Goal: Register for event/course

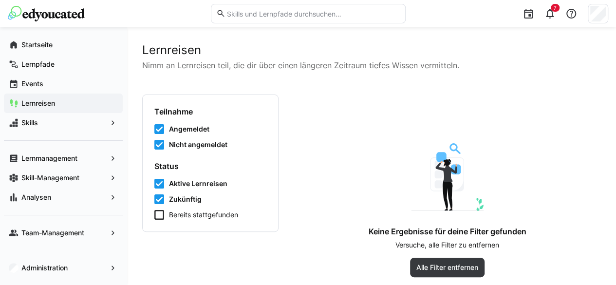
scroll to position [7, 0]
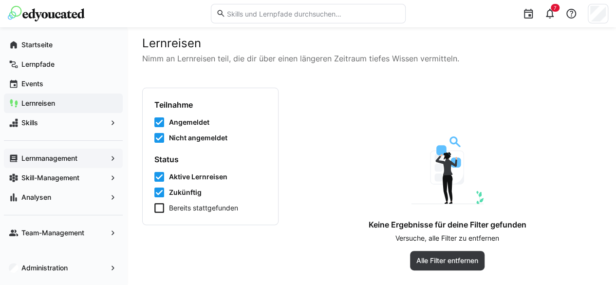
click at [0, 0] on app-navigation-label "Lernmanagement" at bounding box center [0, 0] width 0 height 0
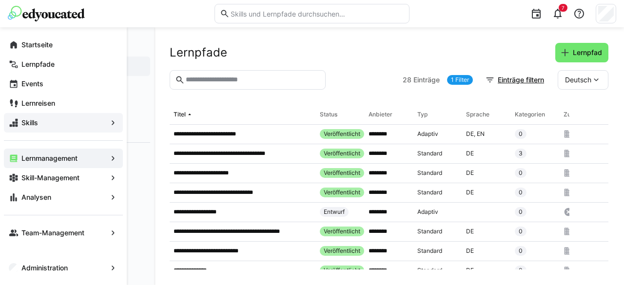
click at [57, 119] on span "Skills" at bounding box center [63, 123] width 87 height 10
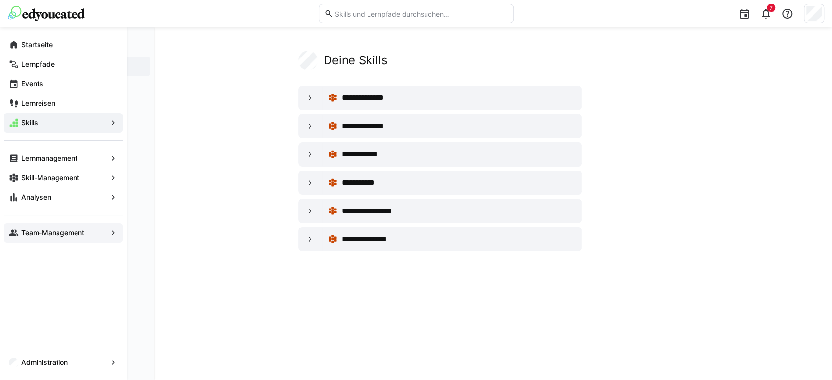
click at [0, 0] on app-navigation-label "Team-Management" at bounding box center [0, 0] width 0 height 0
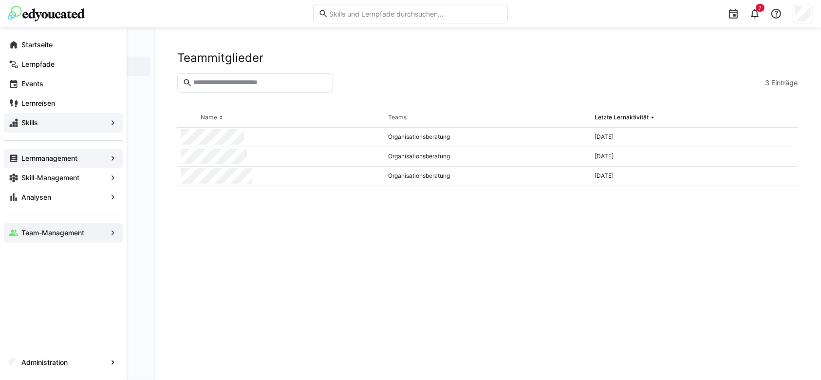
click at [0, 0] on app-navigation-label "Lernmanagement" at bounding box center [0, 0] width 0 height 0
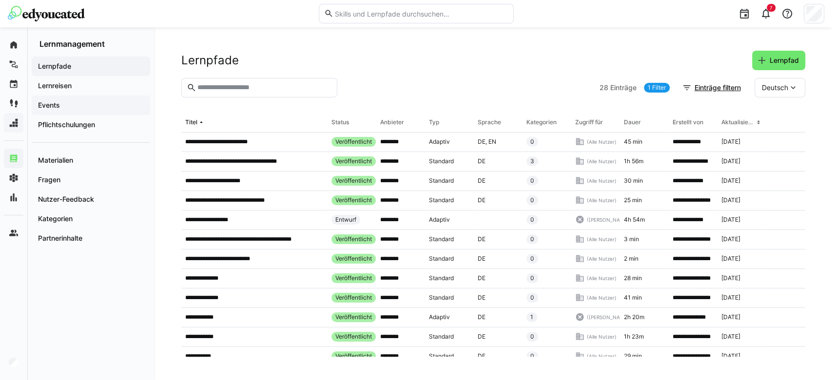
click at [66, 102] on span "Events" at bounding box center [91, 105] width 109 height 10
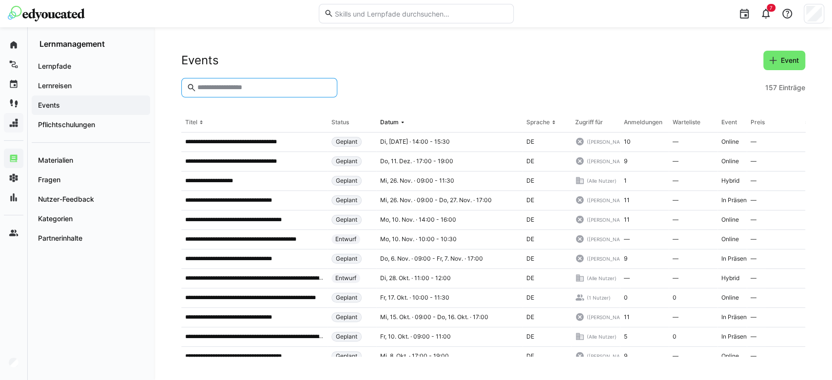
click at [235, 88] on input "text" at bounding box center [263, 87] width 135 height 9
type input "**"
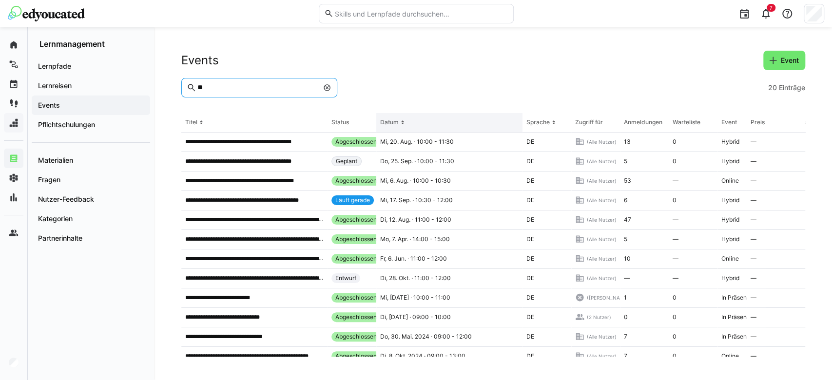
click at [400, 123] on eds-icon at bounding box center [403, 122] width 8 height 8
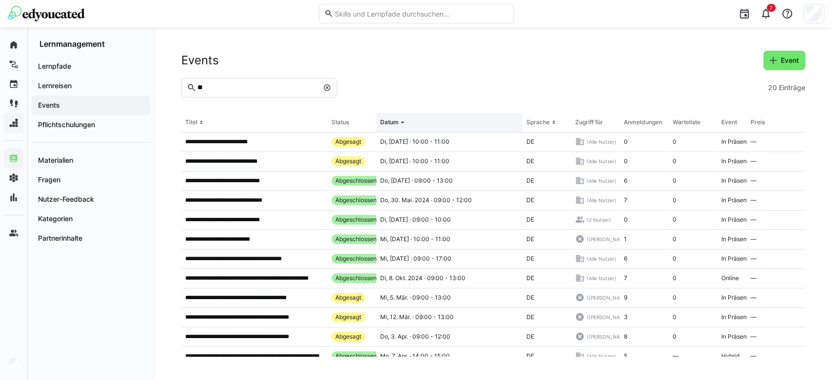
click at [395, 121] on div "Datum" at bounding box center [389, 122] width 19 height 8
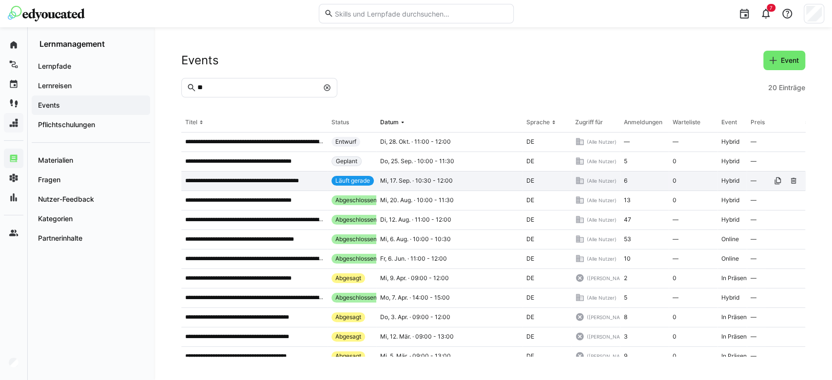
click at [238, 182] on p "**********" at bounding box center [253, 181] width 136 height 8
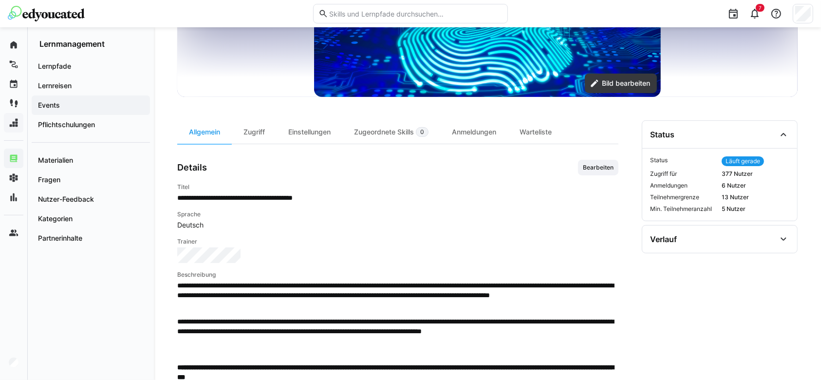
scroll to position [202, 0]
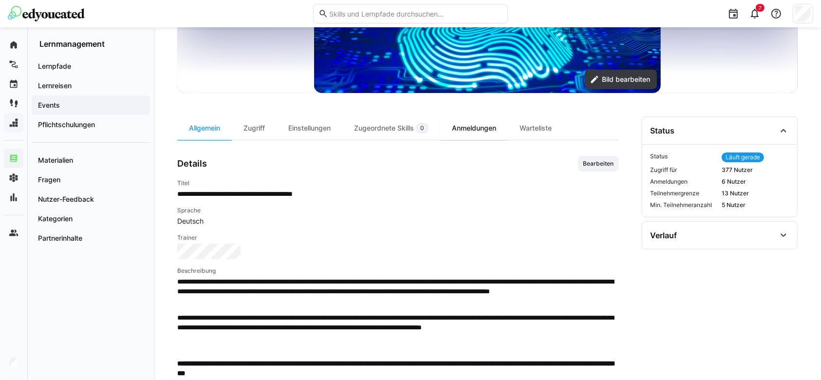
click at [487, 135] on div "Anmeldungen" at bounding box center [474, 127] width 68 height 23
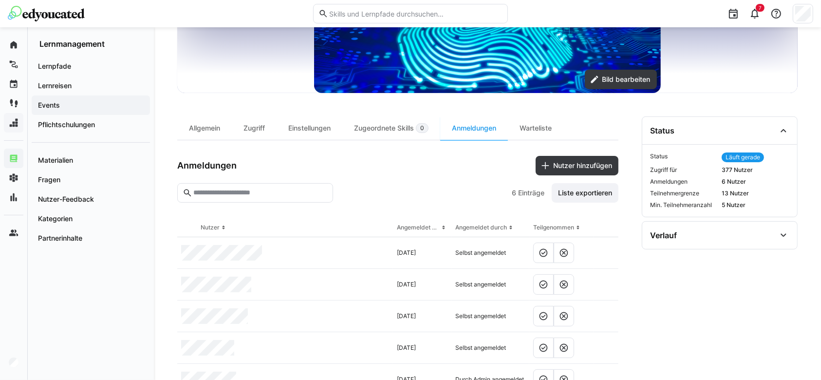
scroll to position [272, 0]
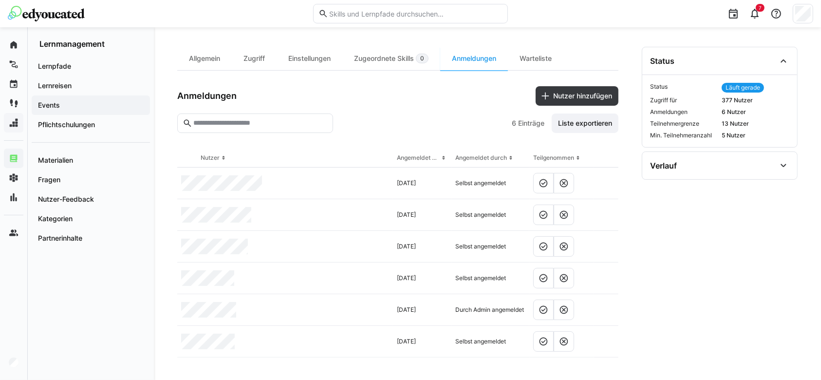
click at [280, 120] on input "text" at bounding box center [259, 123] width 135 height 9
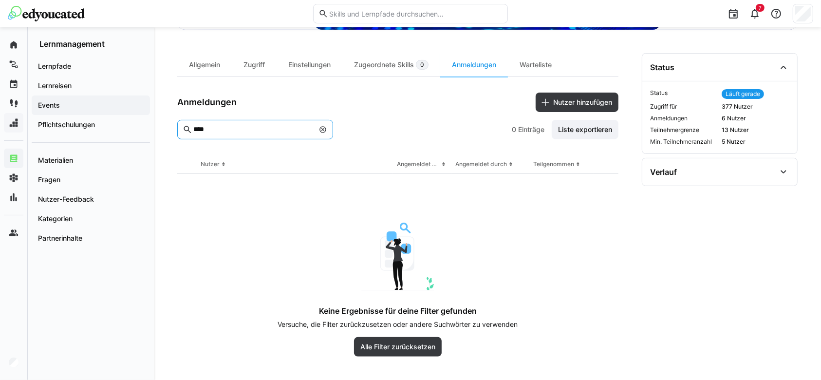
scroll to position [265, 0]
type input "****"
click at [323, 130] on eds-icon at bounding box center [323, 130] width 8 height 8
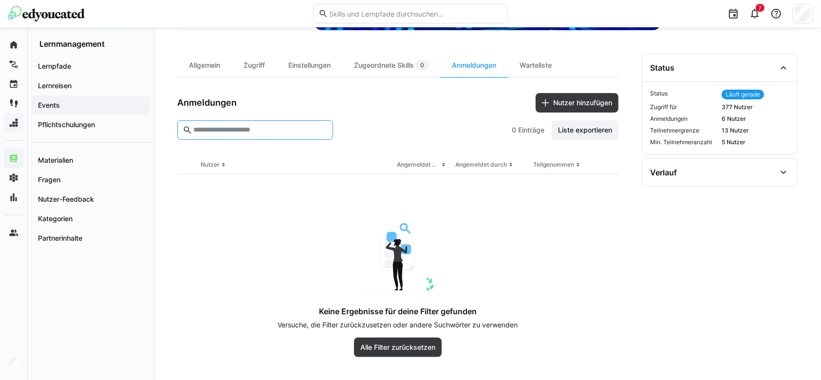
click at [417, 96] on div "Anmeldungen Nutzer hinzufügen" at bounding box center [397, 102] width 441 height 19
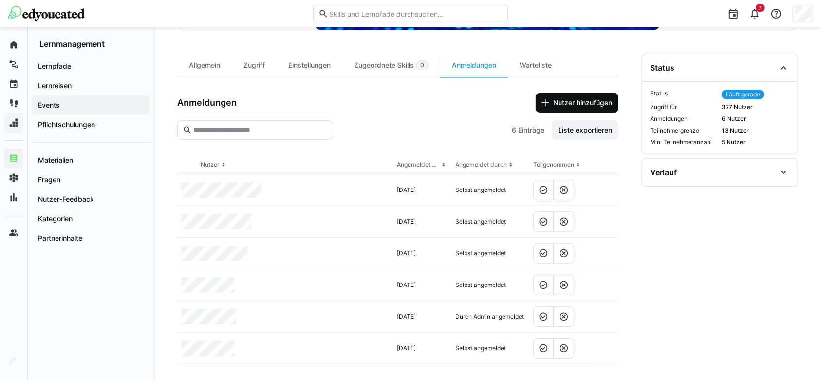
click at [576, 96] on span "Nutzer hinzufügen" at bounding box center [577, 102] width 83 height 19
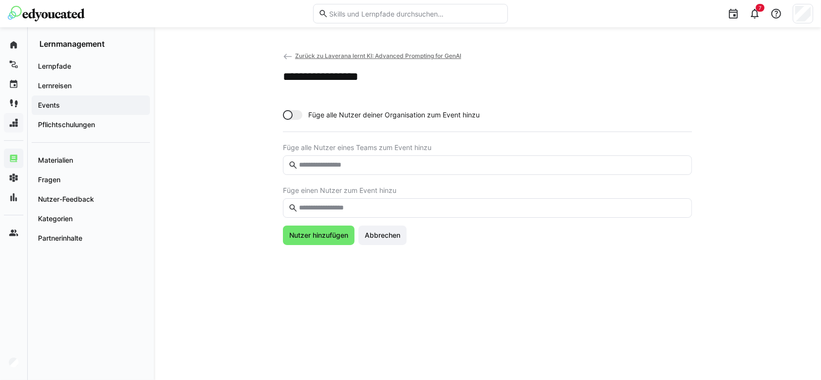
click at [320, 205] on input "text" at bounding box center [492, 208] width 389 height 9
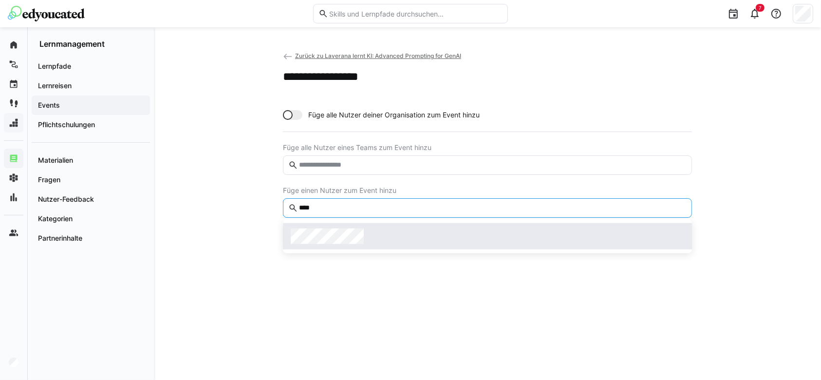
type input "****"
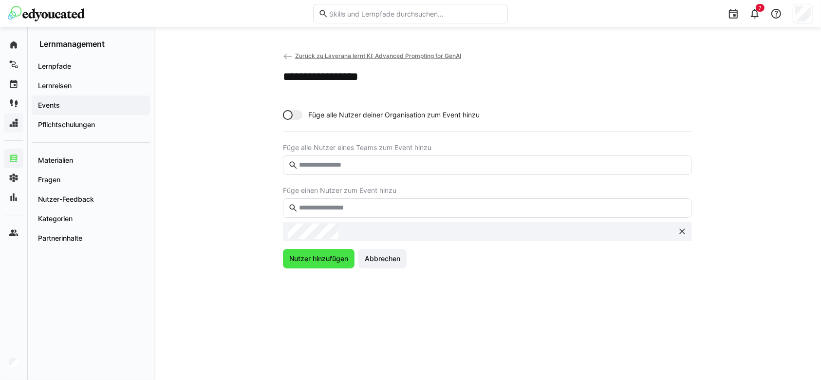
click at [318, 254] on span "Nutzer hinzufügen" at bounding box center [319, 259] width 62 height 10
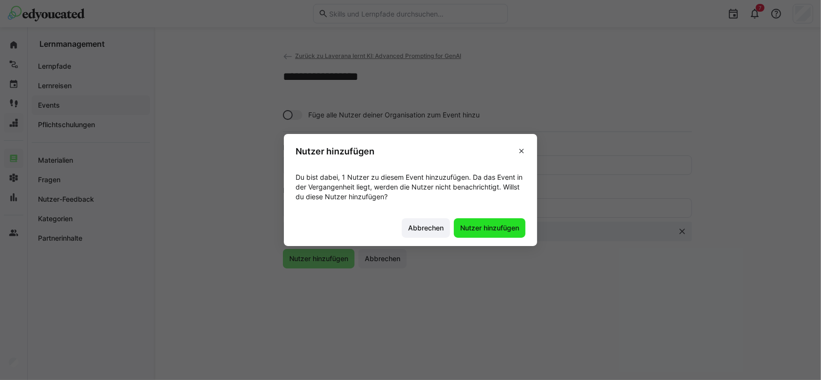
click at [485, 230] on span "Nutzer hinzufügen" at bounding box center [490, 228] width 62 height 10
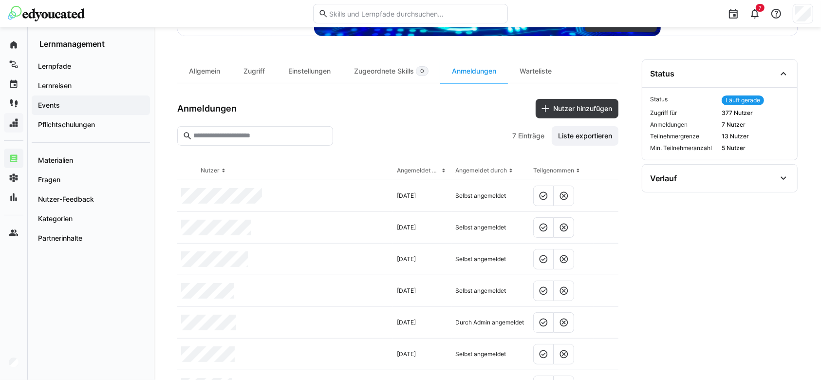
scroll to position [304, 0]
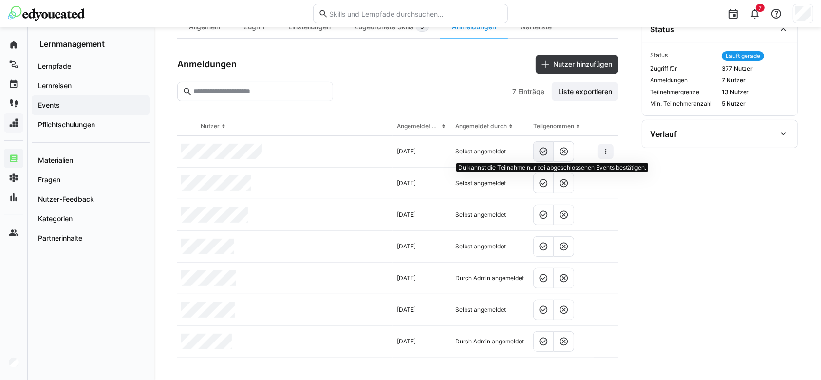
click at [543, 150] on eds-icon at bounding box center [544, 152] width 10 height 10
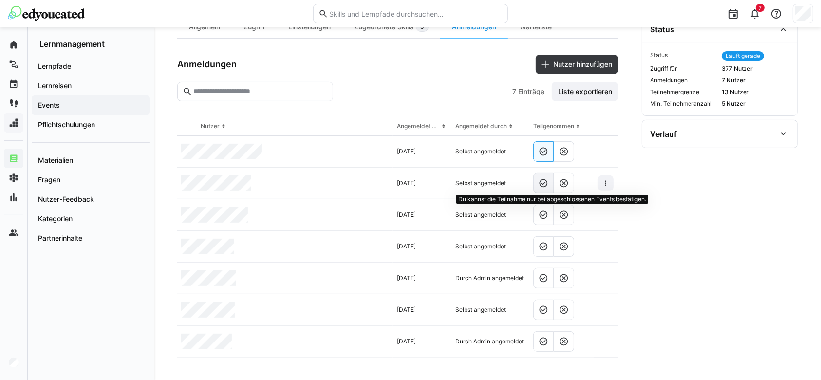
click at [544, 190] on eds-button-option at bounding box center [544, 183] width 20 height 20
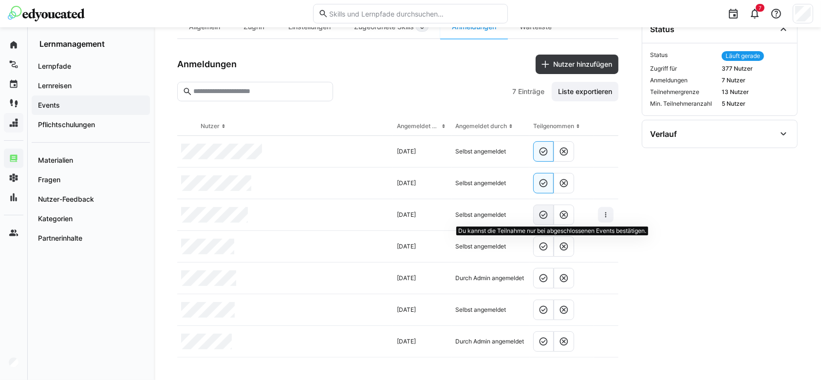
click at [544, 215] on eds-icon at bounding box center [544, 215] width 10 height 10
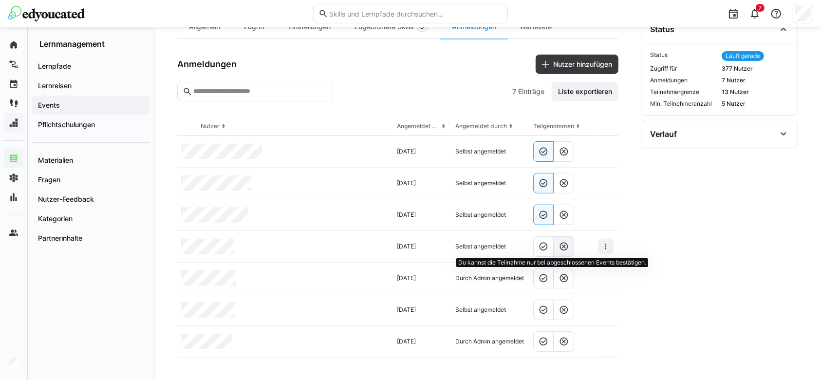
click at [567, 245] on eds-icon at bounding box center [564, 247] width 10 height 10
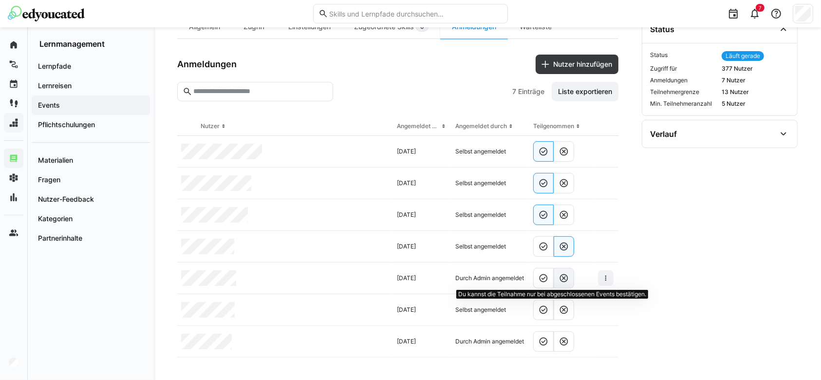
click at [565, 283] on eds-button-option at bounding box center [564, 278] width 20 height 20
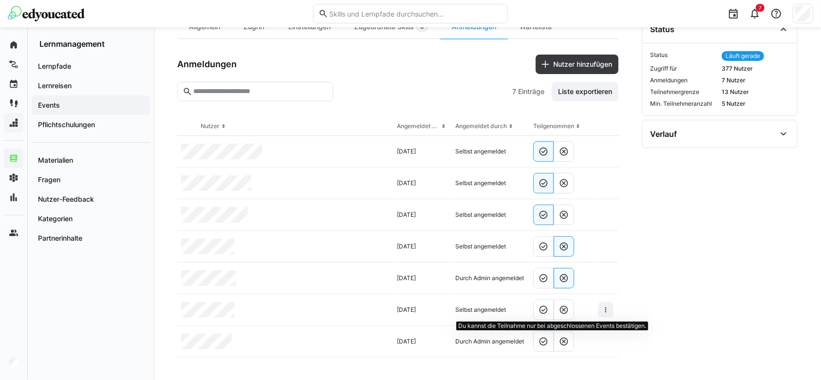
click at [565, 285] on eds-icon at bounding box center [564, 310] width 10 height 10
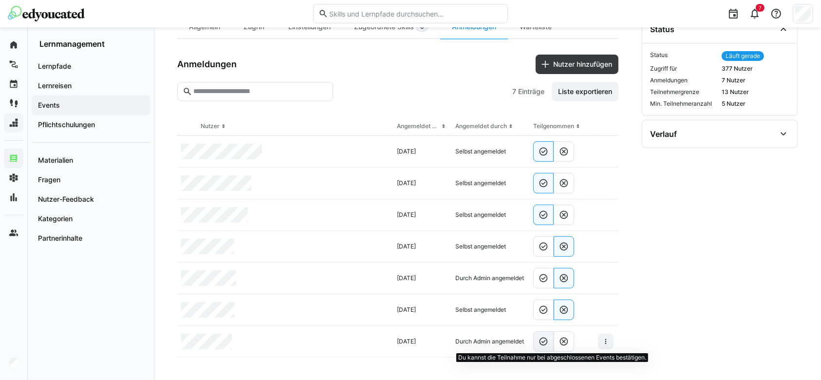
click at [542, 285] on eds-icon at bounding box center [544, 342] width 10 height 10
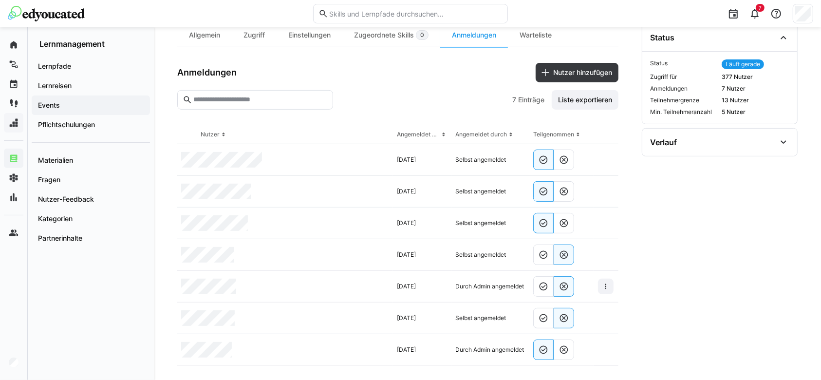
scroll to position [301, 0]
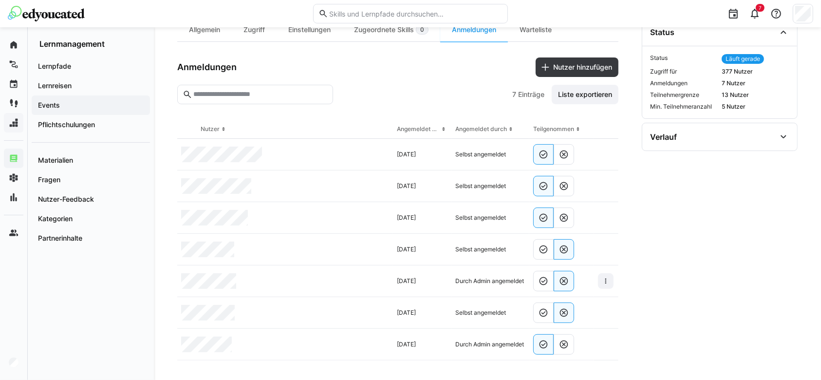
click at [623, 221] on section "**********" at bounding box center [720, 189] width 156 height 343
